Goal: Find specific page/section: Find specific page/section

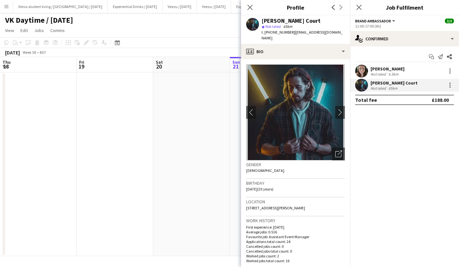
scroll to position [0, 220]
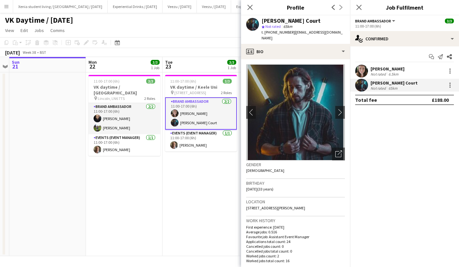
click at [5, 6] on app-icon "Menu" at bounding box center [6, 6] width 5 height 5
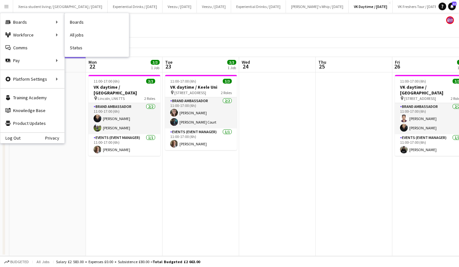
click at [81, 32] on link "All jobs" at bounding box center [97, 35] width 64 height 13
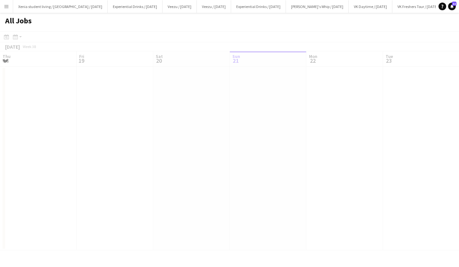
scroll to position [0, 153]
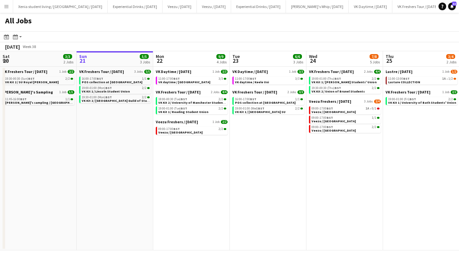
click at [117, 101] on span "VK Kit 2 / [GEOGRAPHIC_DATA] Guild of Students" at bounding box center [119, 101] width 74 height 4
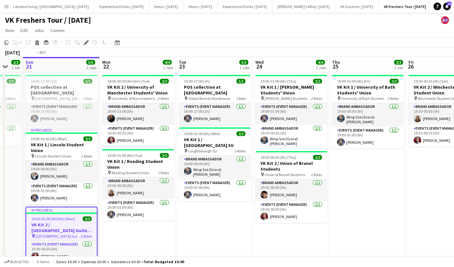
scroll to position [0, 244]
